Goal: Task Accomplishment & Management: Use online tool/utility

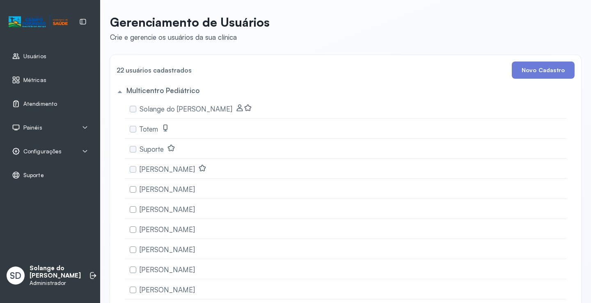
click at [43, 104] on span "Atendimento" at bounding box center [40, 104] width 34 height 7
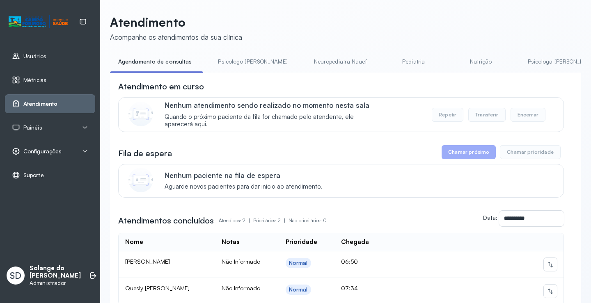
click at [519, 64] on link "Psicologa [PERSON_NAME]" at bounding box center [562, 62] width 86 height 14
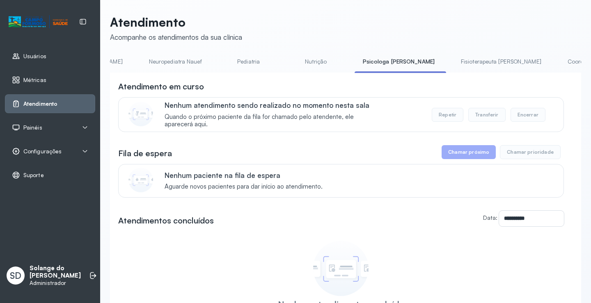
scroll to position [0, 181]
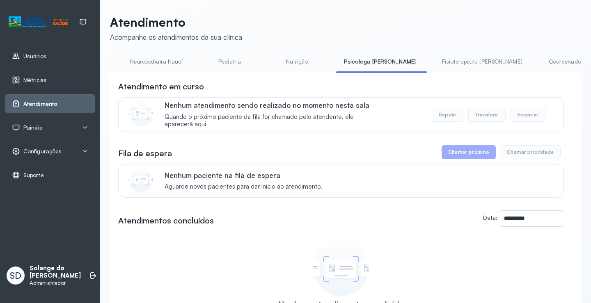
click at [540, 64] on link "Coordenadora Solange" at bounding box center [578, 62] width 76 height 14
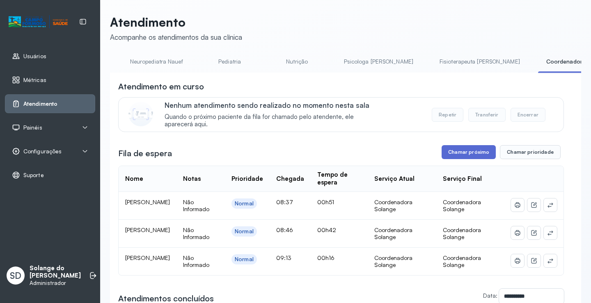
click at [457, 156] on button "Chamar próximo" at bounding box center [468, 152] width 54 height 14
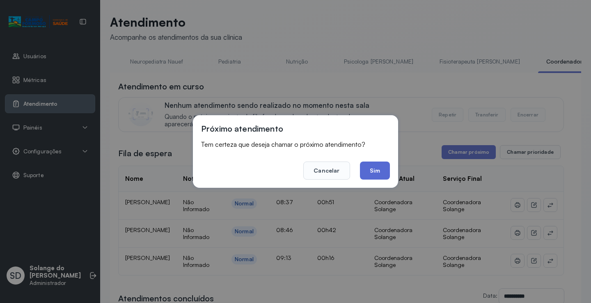
click at [366, 173] on button "Sim" at bounding box center [375, 171] width 30 height 18
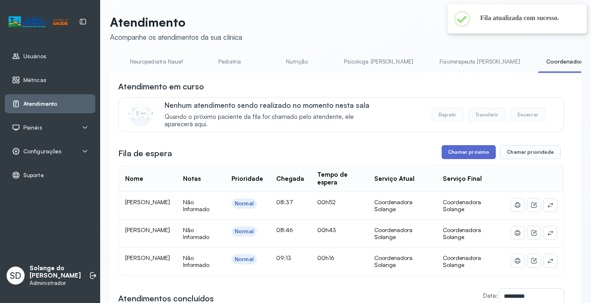
click at [467, 152] on button "Chamar próximo" at bounding box center [468, 152] width 54 height 14
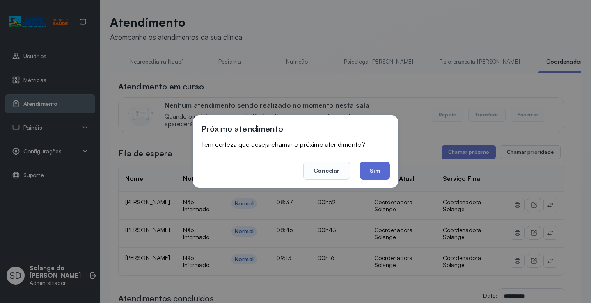
click at [377, 169] on button "Sim" at bounding box center [375, 171] width 30 height 18
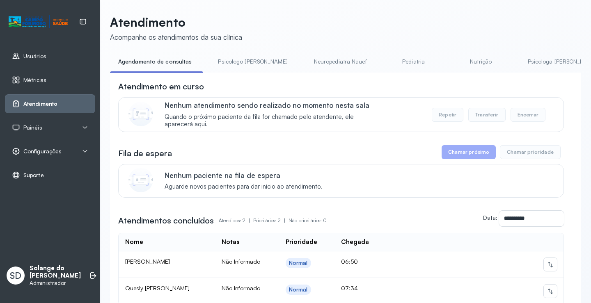
click at [385, 60] on link "Pediatria" at bounding box center [413, 62] width 57 height 14
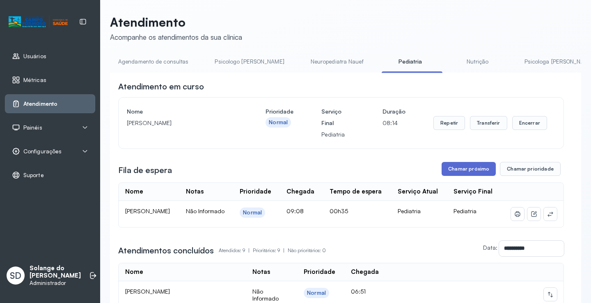
click at [470, 176] on button "Chamar próximo" at bounding box center [468, 169] width 54 height 14
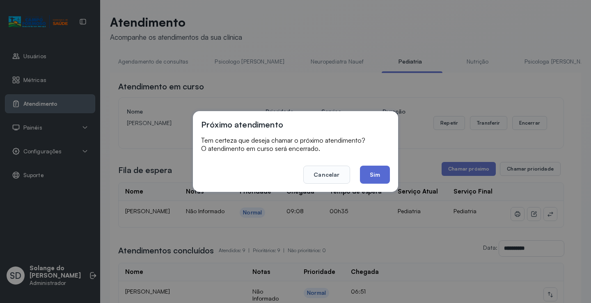
click at [368, 173] on button "Sim" at bounding box center [375, 175] width 30 height 18
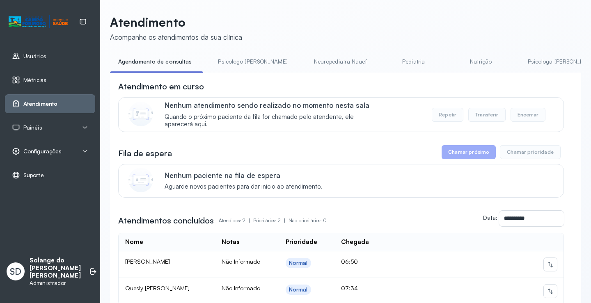
click at [385, 60] on link "Pediatria" at bounding box center [413, 62] width 57 height 14
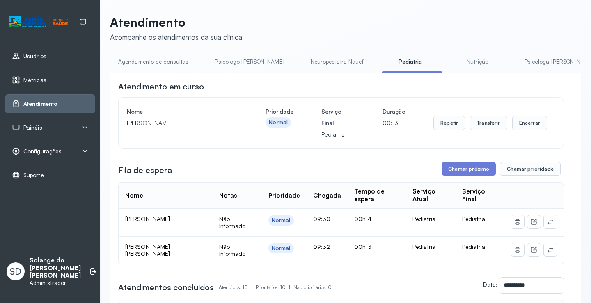
click at [516, 67] on link "Psicologa [PERSON_NAME]" at bounding box center [559, 62] width 86 height 14
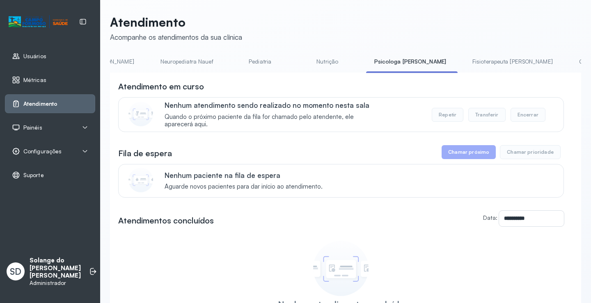
scroll to position [0, 164]
click at [557, 59] on link "Coordenadora Solange" at bounding box center [595, 62] width 76 height 14
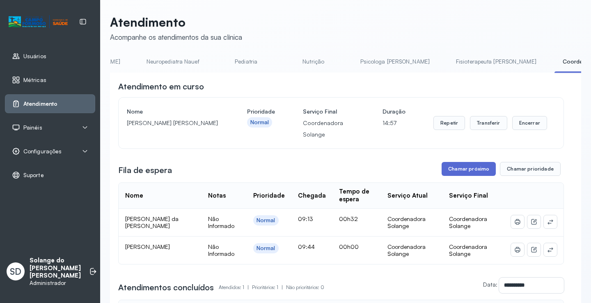
click at [455, 170] on button "Chamar próximo" at bounding box center [468, 169] width 54 height 14
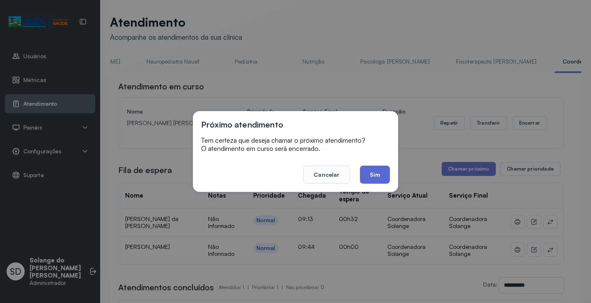
click at [369, 177] on button "Sim" at bounding box center [375, 175] width 30 height 18
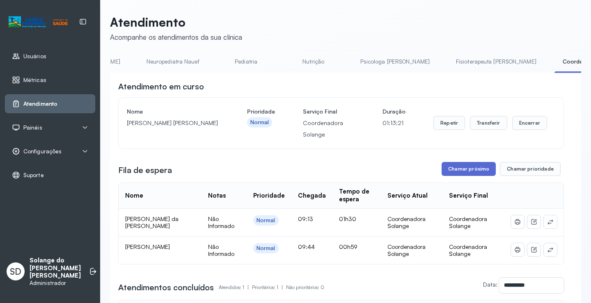
click at [456, 172] on button "Chamar próximo" at bounding box center [468, 169] width 54 height 14
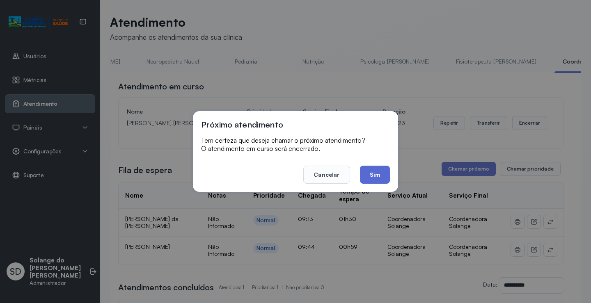
click at [370, 181] on button "Sim" at bounding box center [375, 175] width 30 height 18
